Goal: Task Accomplishment & Management: Manage account settings

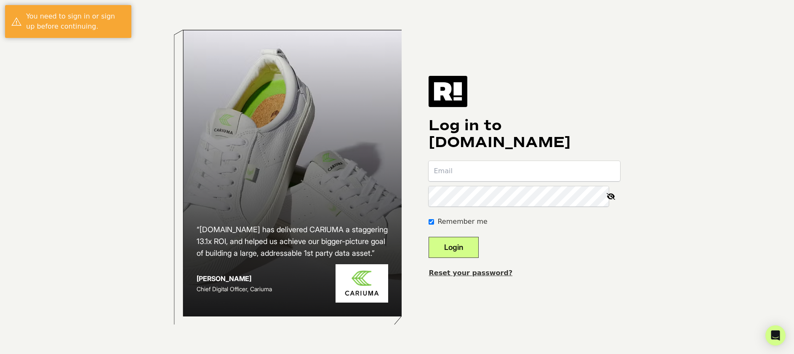
type input "fsUyXM4ejYuj5LDeheLr"
click at [472, 243] on button "Login" at bounding box center [454, 247] width 50 height 21
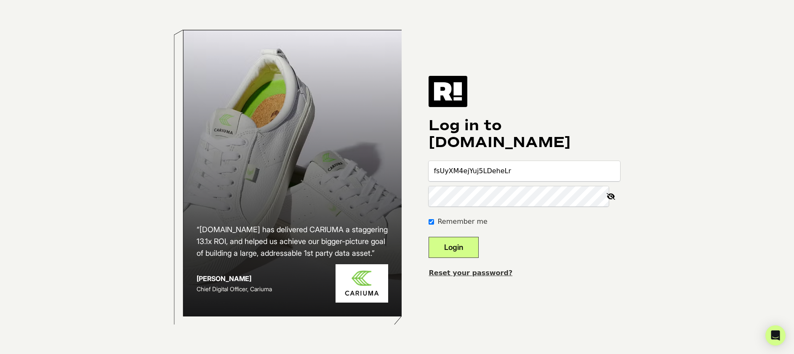
click at [479, 249] on button "Login" at bounding box center [454, 247] width 50 height 21
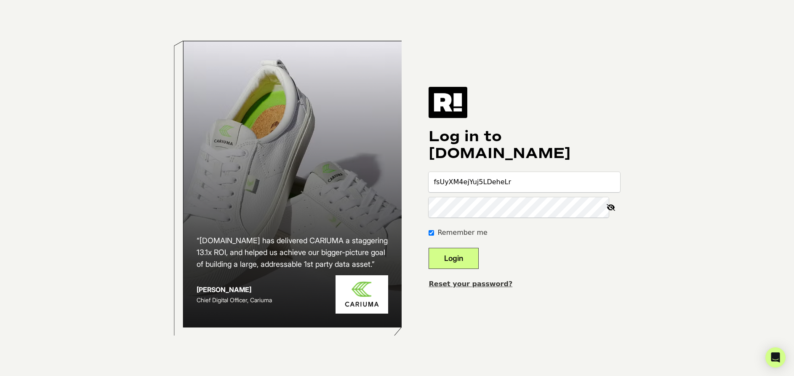
click at [465, 262] on button "Login" at bounding box center [454, 258] width 50 height 21
